Goal: Find specific page/section: Find specific page/section

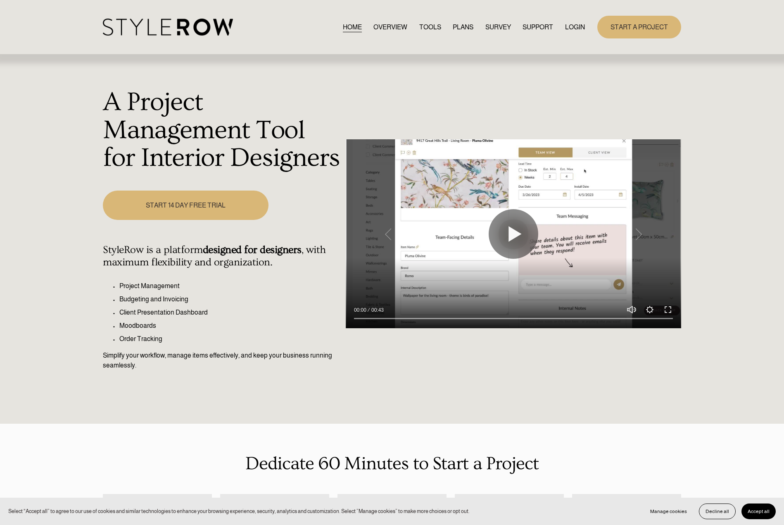
click at [574, 24] on link "LOGIN" at bounding box center [575, 26] width 20 height 11
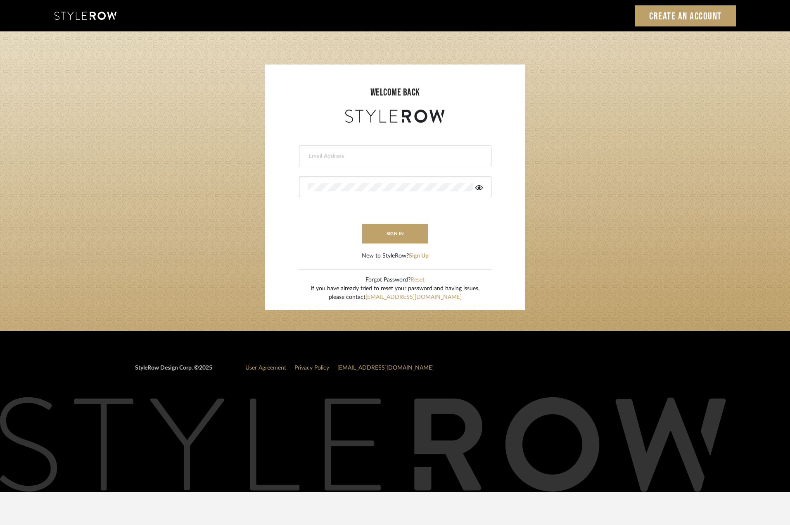
type input "madeleine@studiodb.com"
drag, startPoint x: 0, startPoint y: 128, endPoint x: 40, endPoint y: 129, distance: 40.5
click at [7, 126] on login-page "welcome back madeleine@studiodb.com sign in New to StyleRow? Sign Up Forgot Pas…" at bounding box center [395, 180] width 790 height 299
click at [392, 229] on button "sign in" at bounding box center [395, 233] width 66 height 19
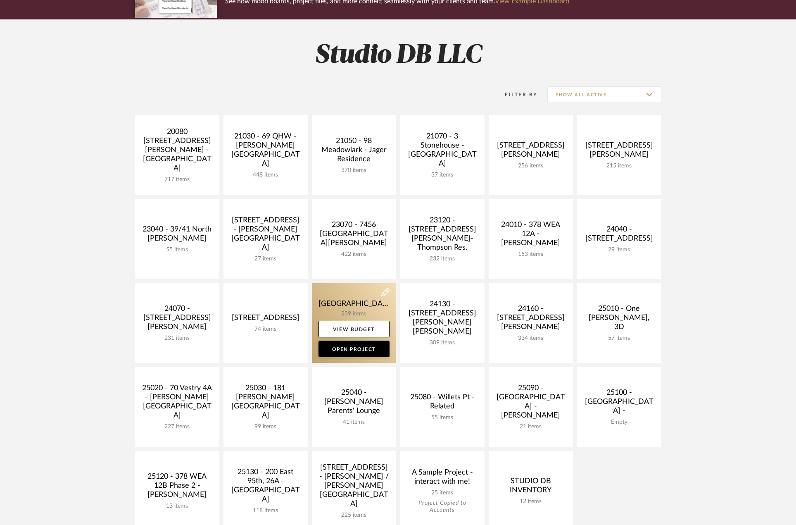
scroll to position [207, 0]
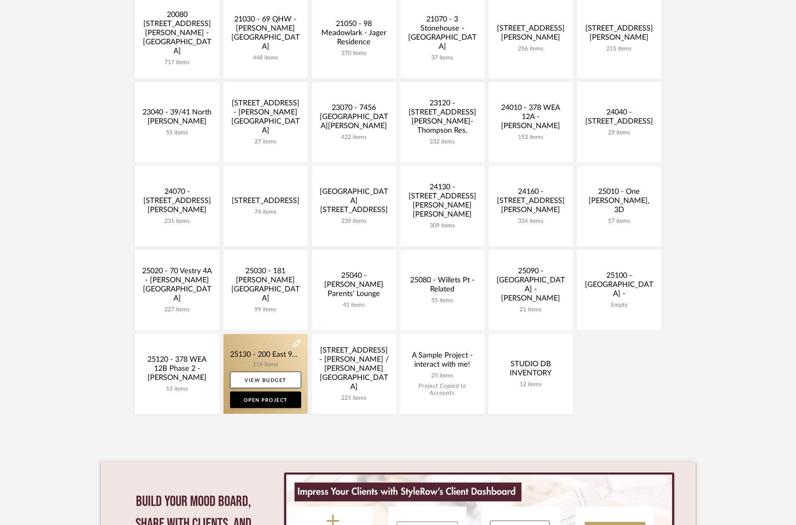
click at [278, 355] on link at bounding box center [265, 374] width 84 height 80
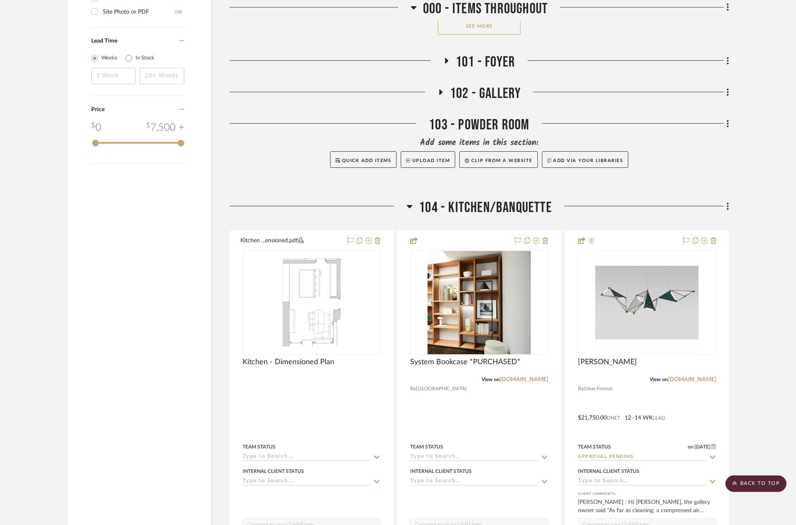
scroll to position [1529, 0]
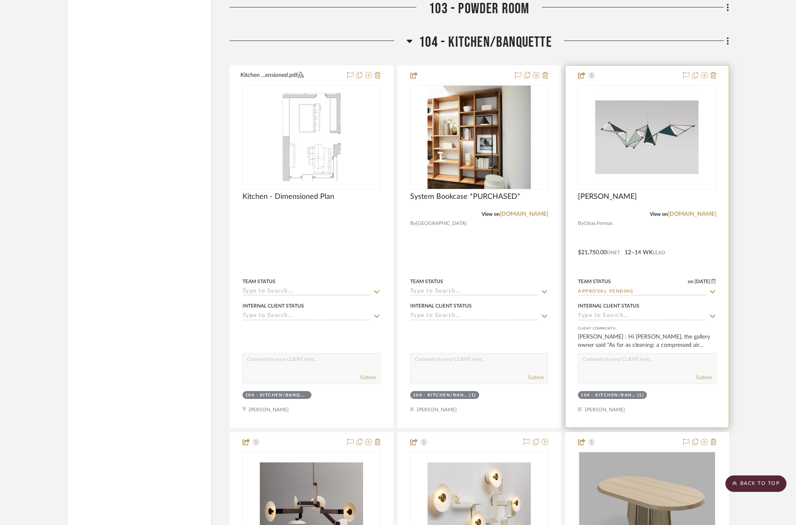
click at [688, 237] on div at bounding box center [647, 246] width 163 height 361
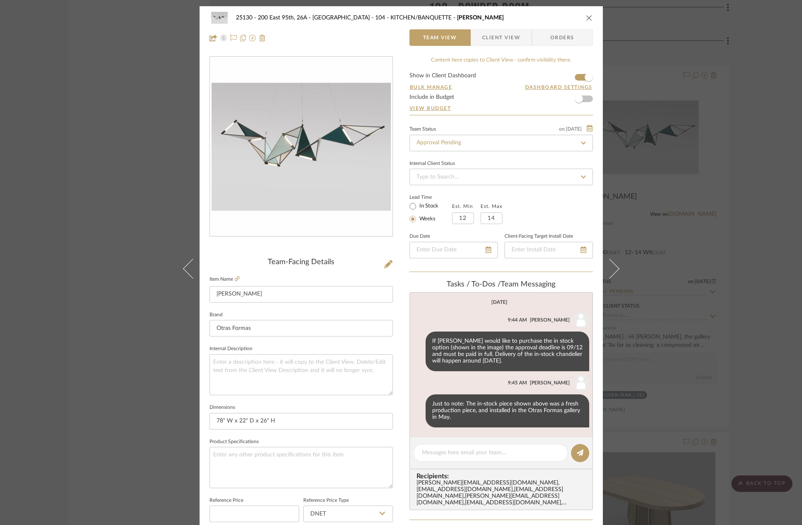
click at [509, 41] on span "Client View" at bounding box center [501, 37] width 38 height 17
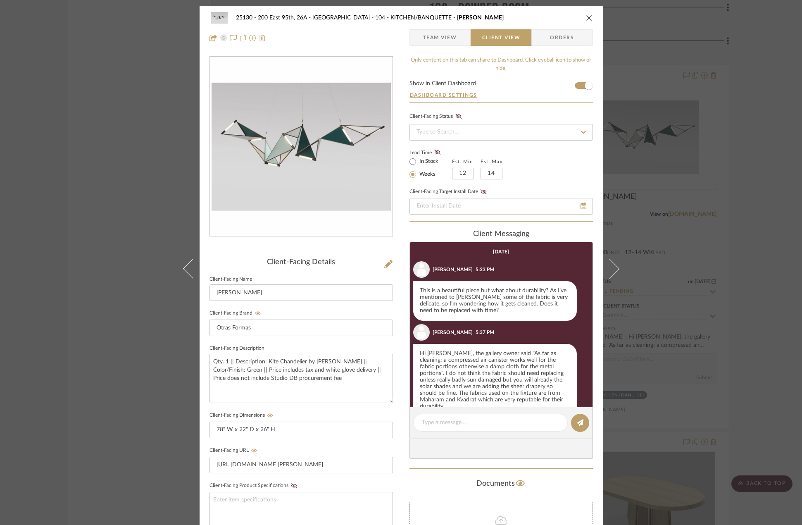
scroll to position [12, 0]
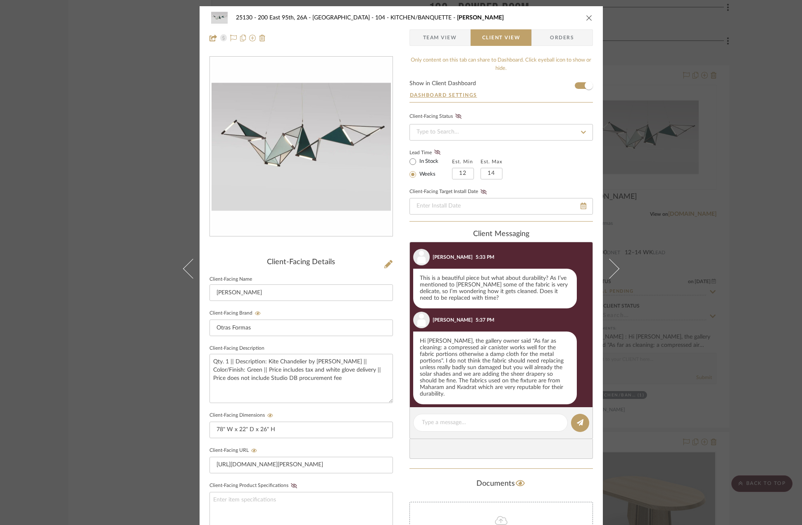
click at [777, 176] on div "25130 - 200 East 95th, 26A - Kosheleva 104 - KITCHEN/BANQUETTE Kite Chandelier …" at bounding box center [401, 262] width 802 height 525
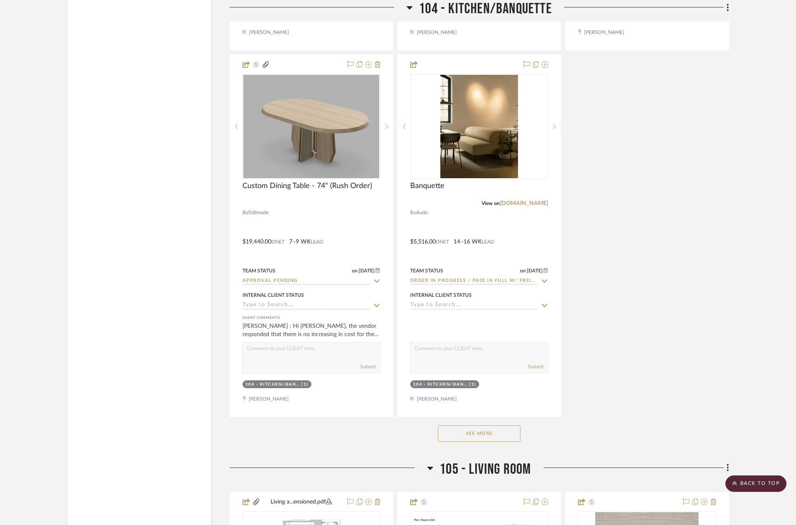
scroll to position [2520, 0]
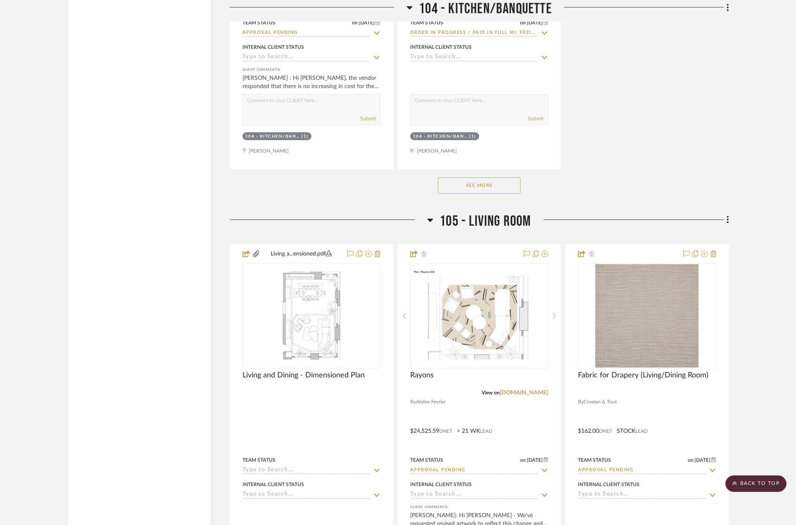
click at [509, 183] on button "See More" at bounding box center [479, 185] width 83 height 17
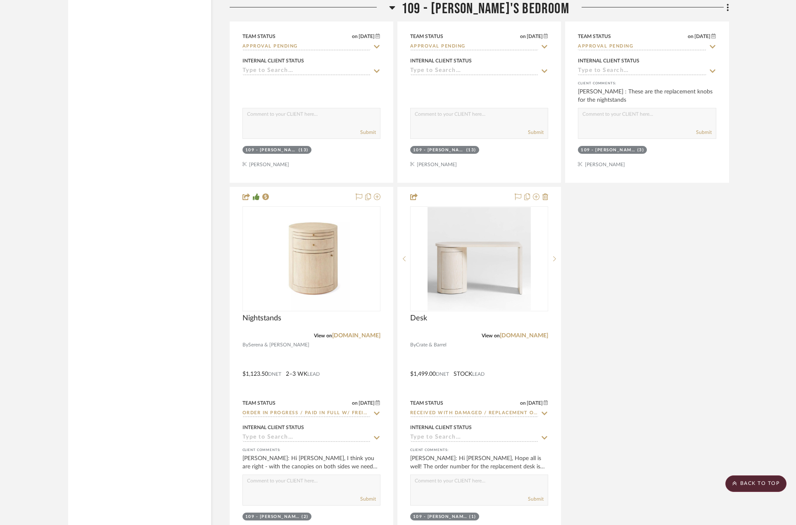
scroll to position [6155, 0]
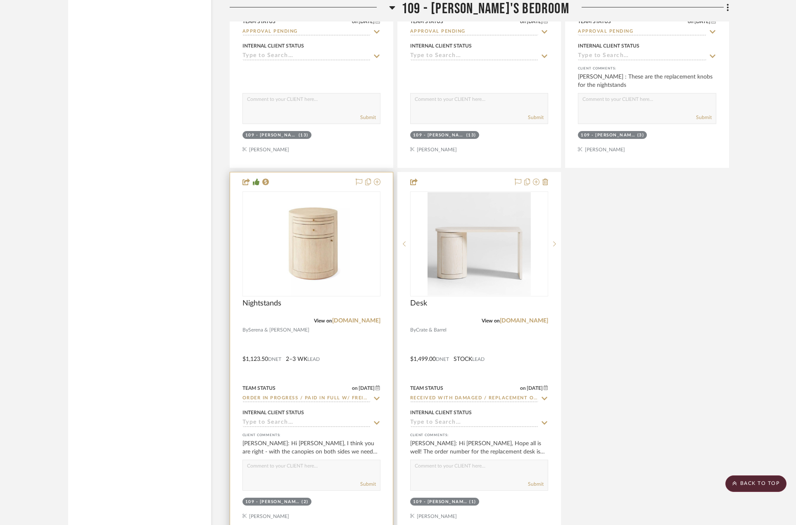
click at [357, 344] on div at bounding box center [311, 352] width 163 height 361
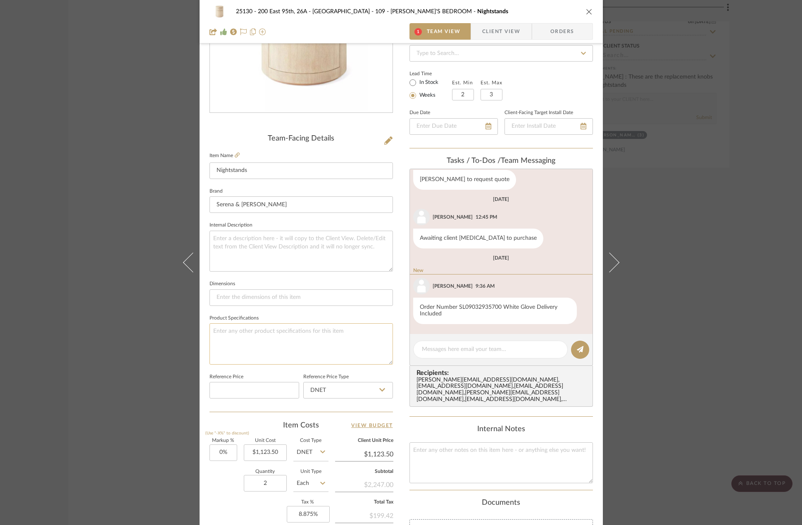
scroll to position [124, 0]
click at [506, 347] on textarea at bounding box center [490, 349] width 137 height 9
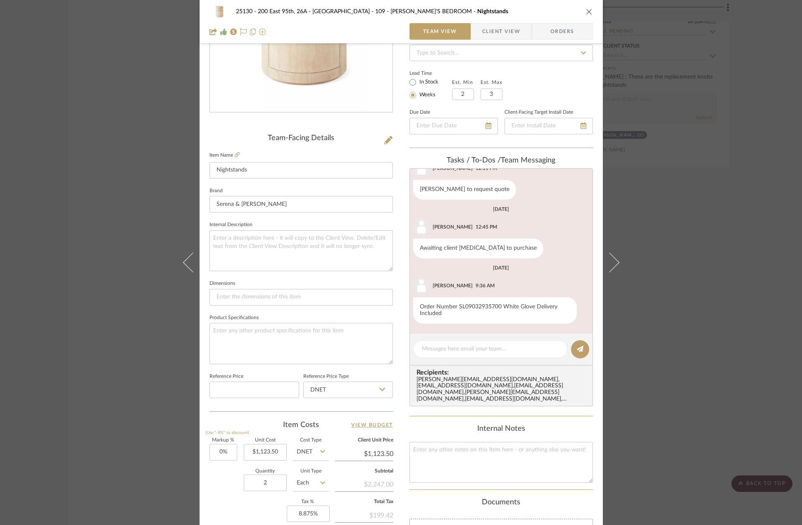
click at [95, 199] on div "25130 - 200 East 95th, 26A - Kosheleva 109 - [PERSON_NAME]'S BEDROOM Nightstand…" at bounding box center [401, 262] width 802 height 525
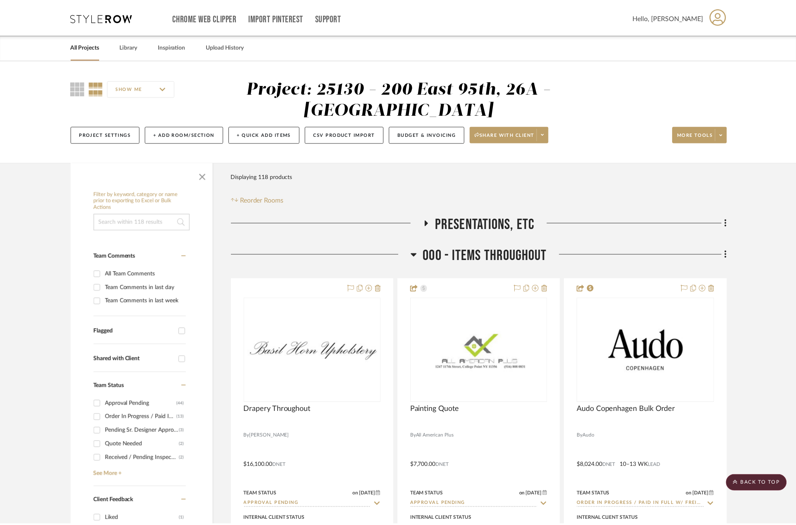
scroll to position [6155, 0]
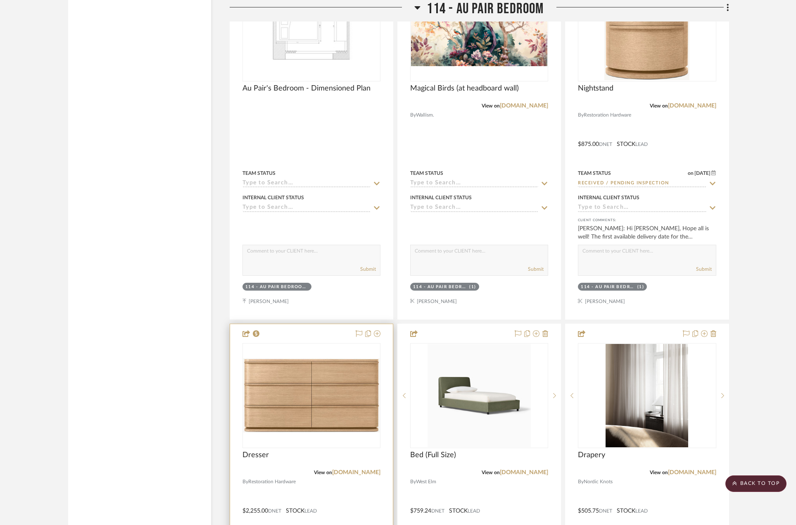
scroll to position [9212, 0]
